Goal: Information Seeking & Learning: Understand process/instructions

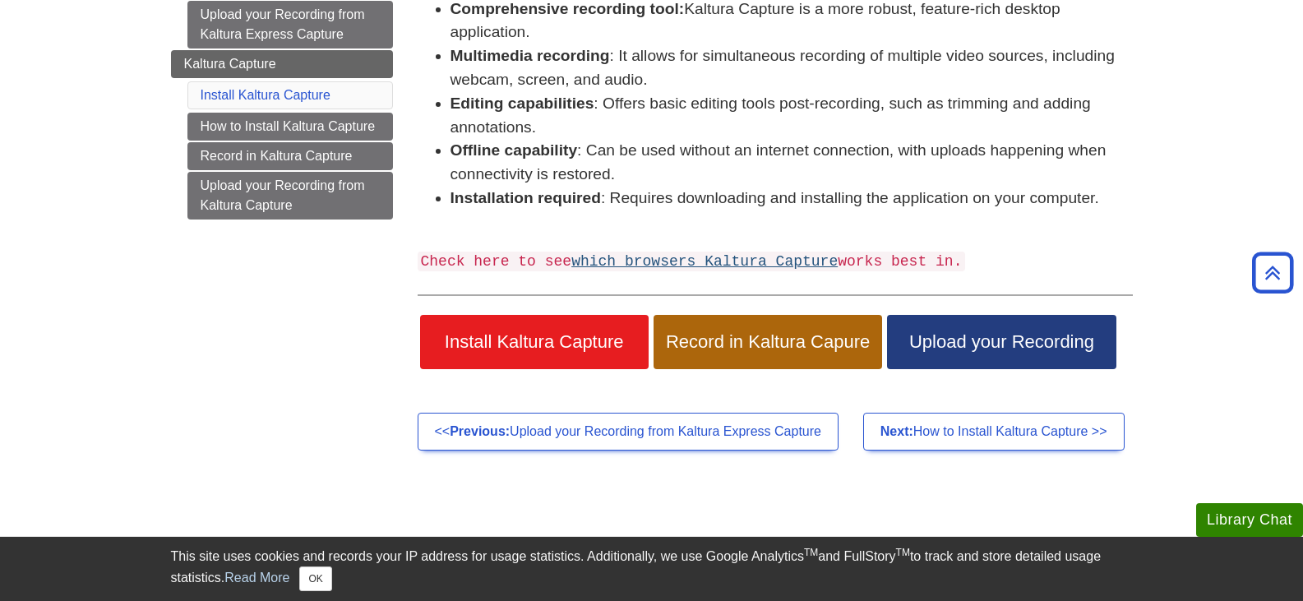
scroll to position [316, 0]
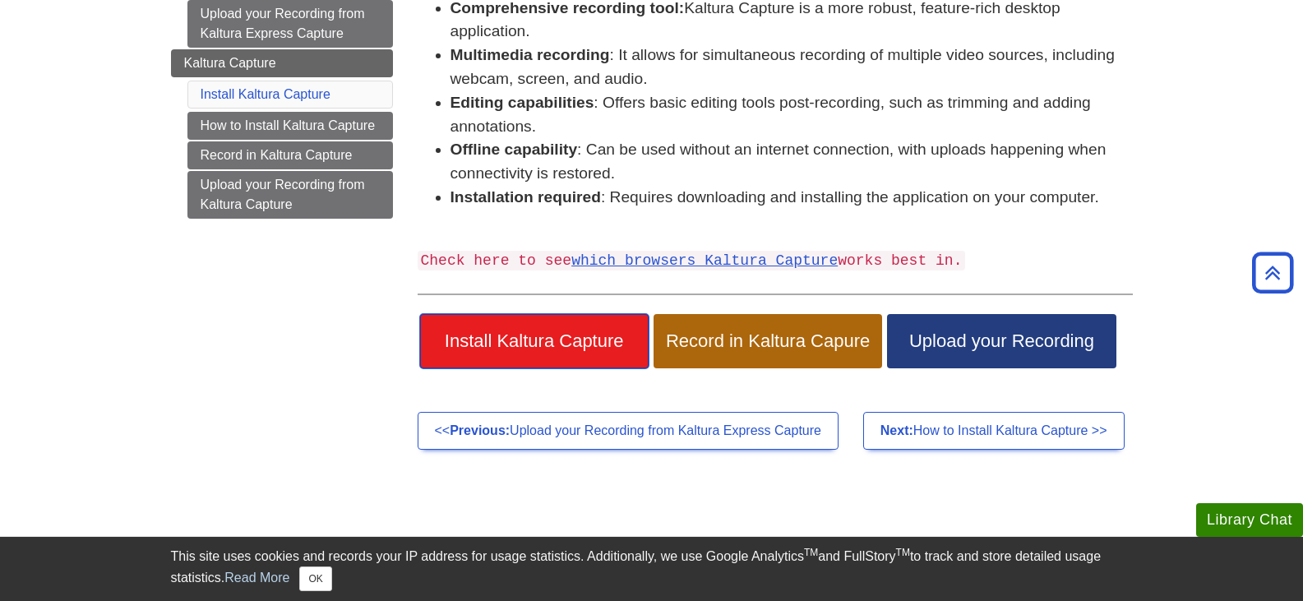
click at [585, 351] on span "Install Kaltura Capture" at bounding box center [534, 340] width 204 height 21
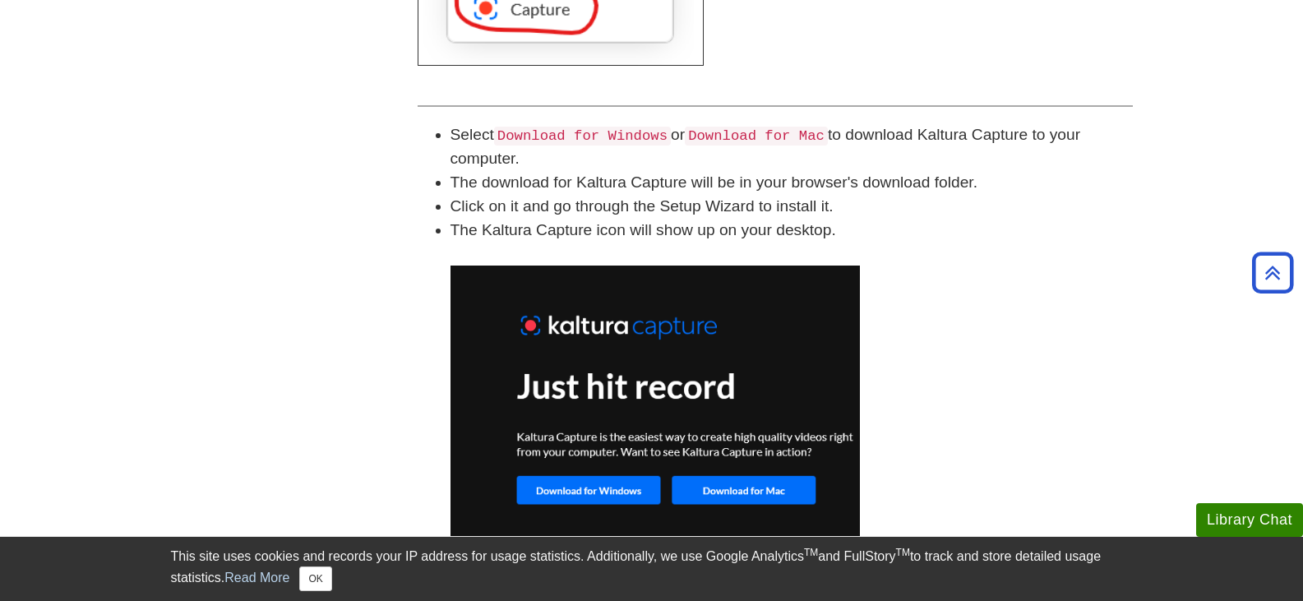
scroll to position [1363, 0]
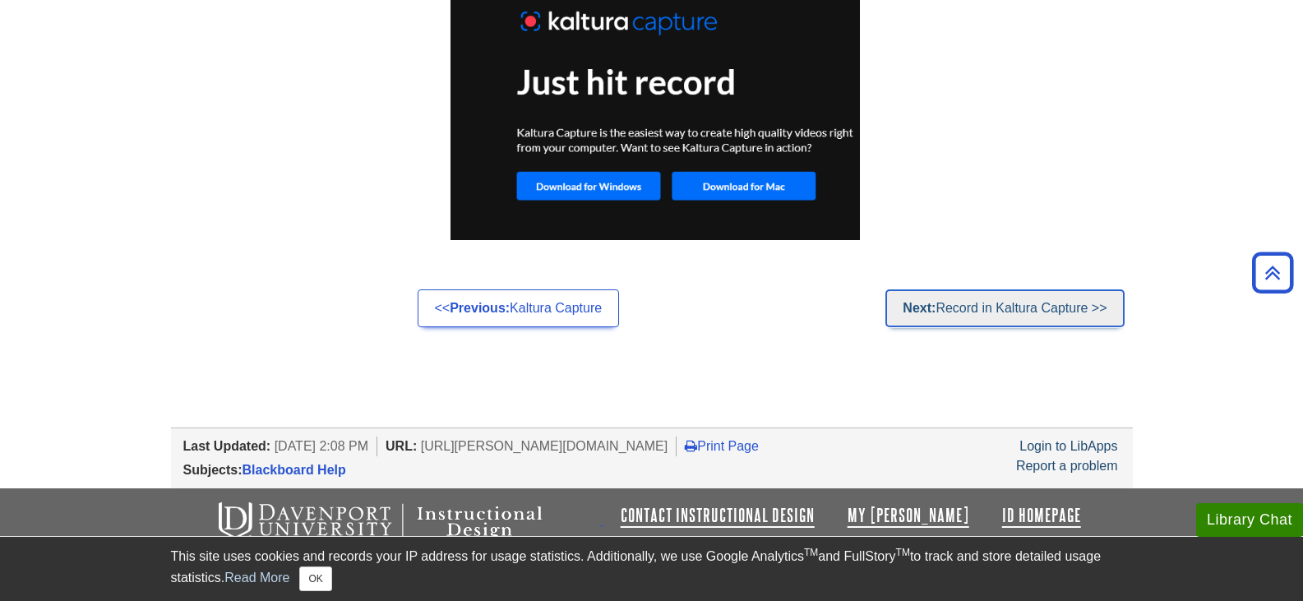
click at [919, 318] on link "Next: Record in Kaltura Capture >>" at bounding box center [1004, 308] width 238 height 38
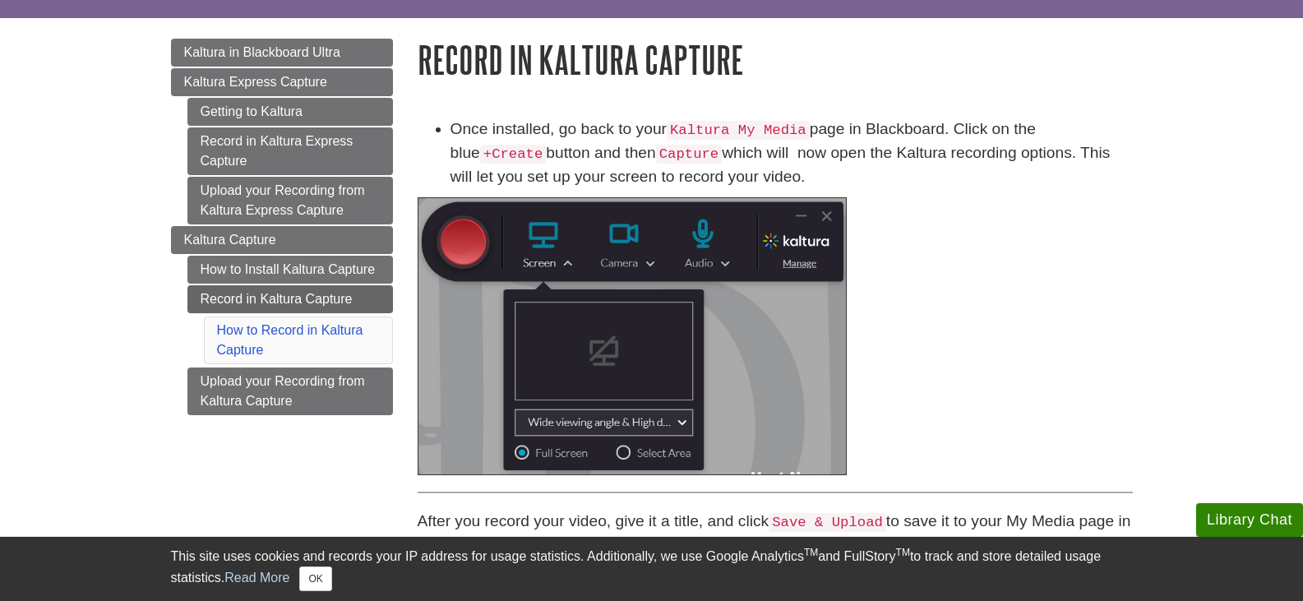
scroll to position [141, 0]
